Goal: Communication & Community: Answer question/provide support

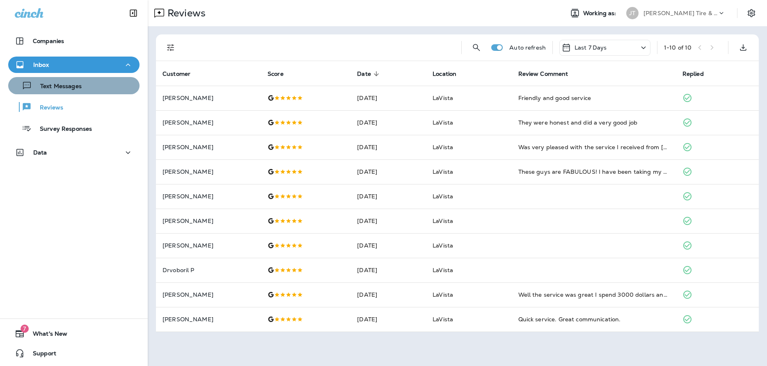
click at [37, 86] on p "Text Messages" at bounding box center [57, 87] width 50 height 8
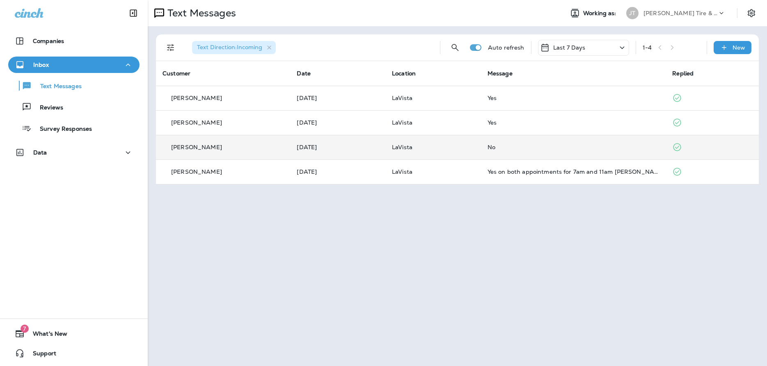
click at [256, 149] on div "[PERSON_NAME]" at bounding box center [222, 147] width 121 height 9
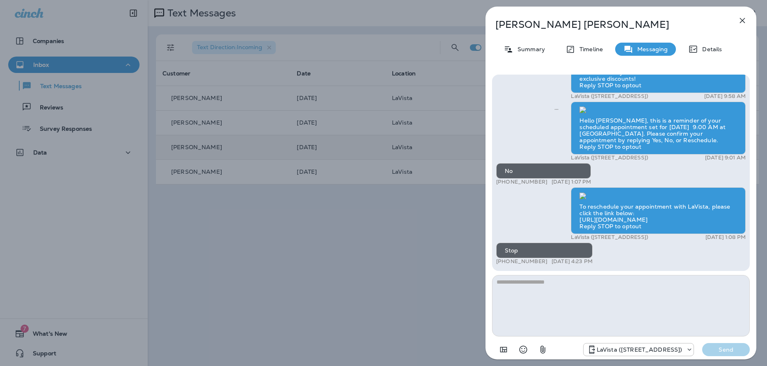
click at [747, 19] on button "button" at bounding box center [742, 20] width 16 height 16
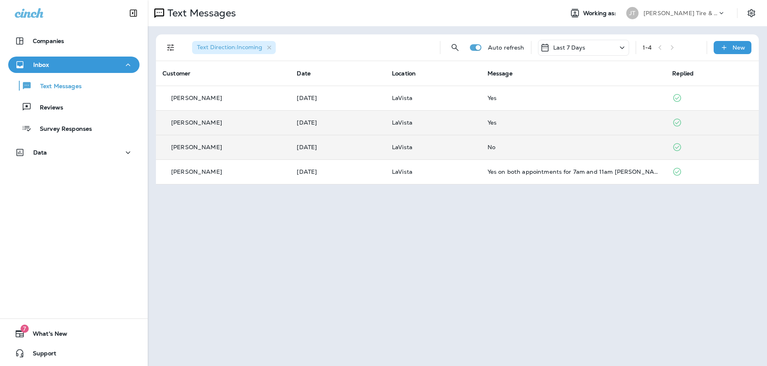
click at [437, 123] on p "LaVista" at bounding box center [433, 122] width 82 height 7
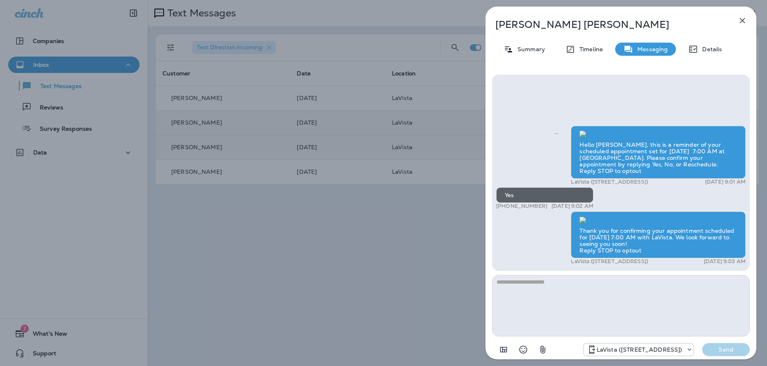
click at [423, 225] on div "[PERSON_NAME] Summary Timeline Messaging Details Hello [PERSON_NAME], this is a…" at bounding box center [383, 183] width 767 height 366
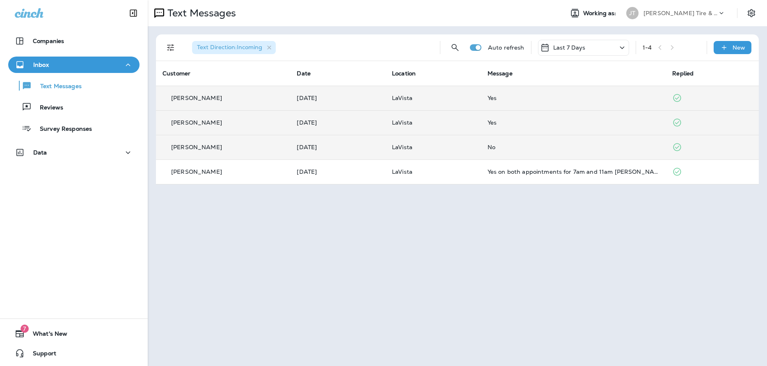
click at [319, 91] on td "[DATE]" at bounding box center [337, 98] width 95 height 25
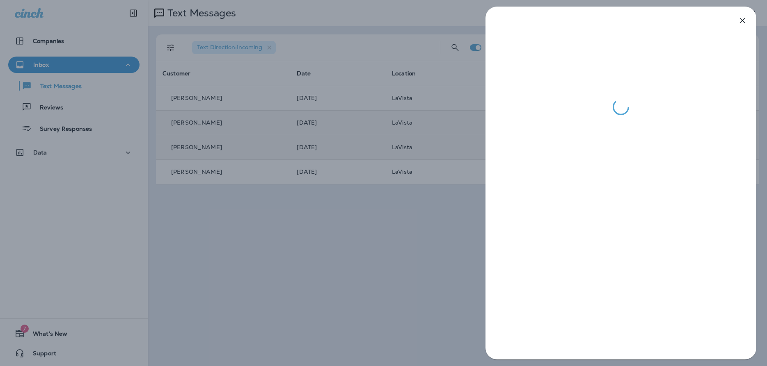
click at [447, 258] on div at bounding box center [383, 183] width 767 height 366
